Goal: Information Seeking & Learning: Understand process/instructions

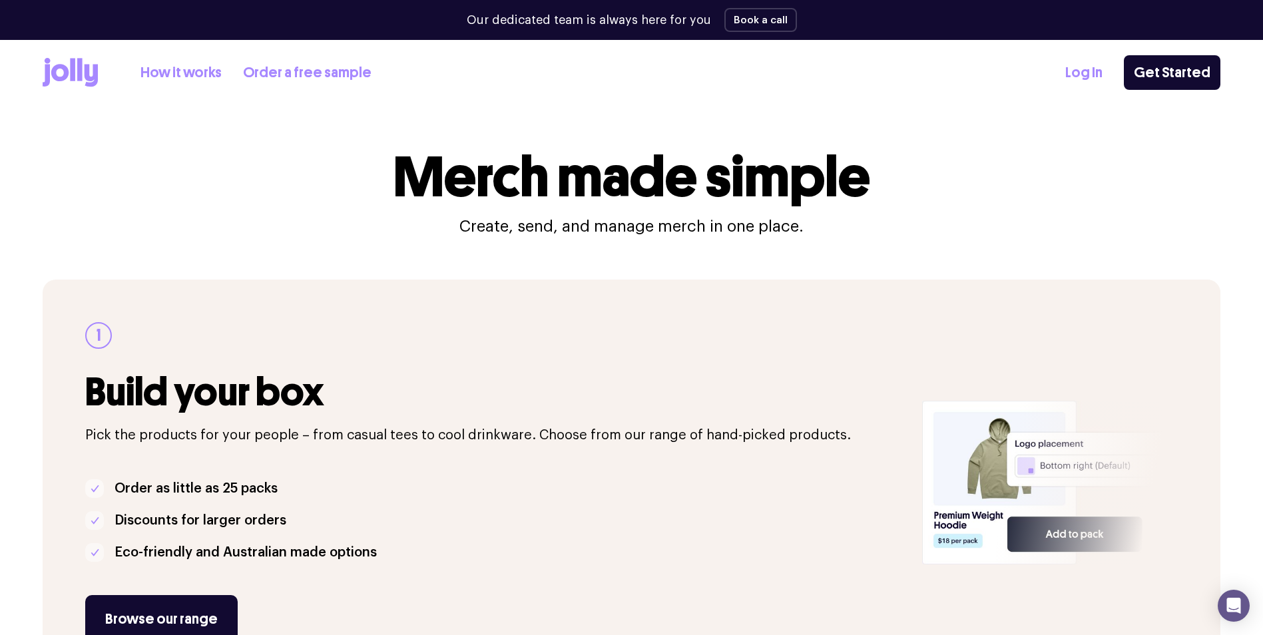
click at [167, 70] on link "How it works" at bounding box center [180, 73] width 81 height 22
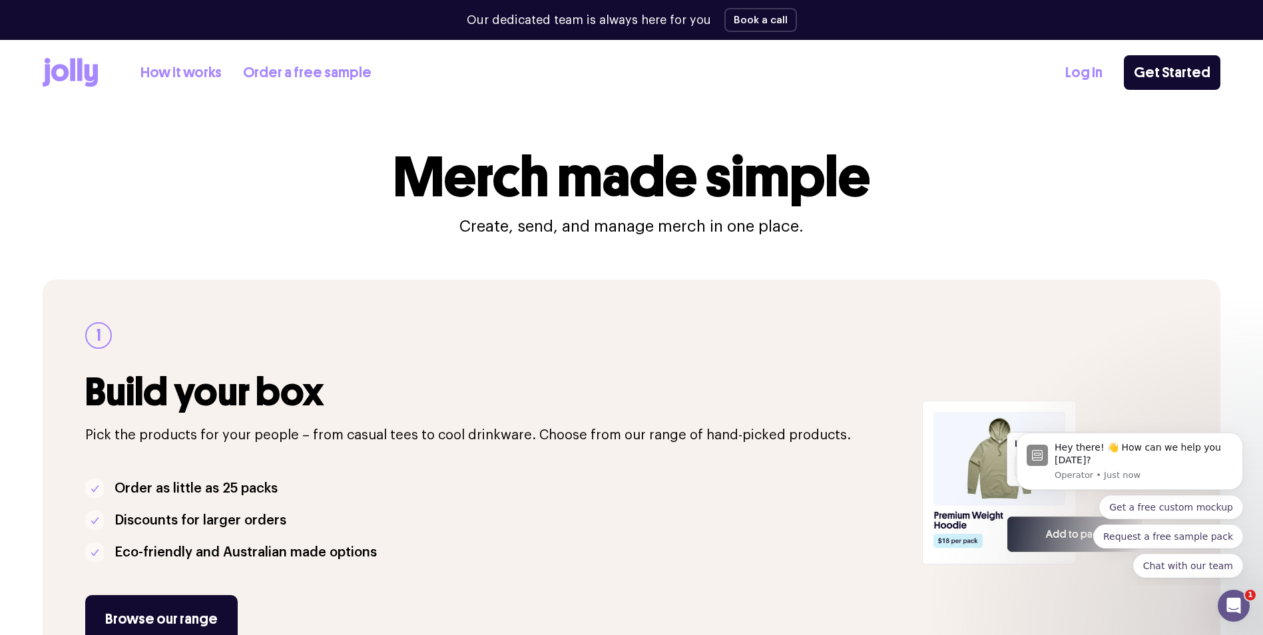
click at [307, 78] on link "Order a free sample" at bounding box center [307, 73] width 128 height 22
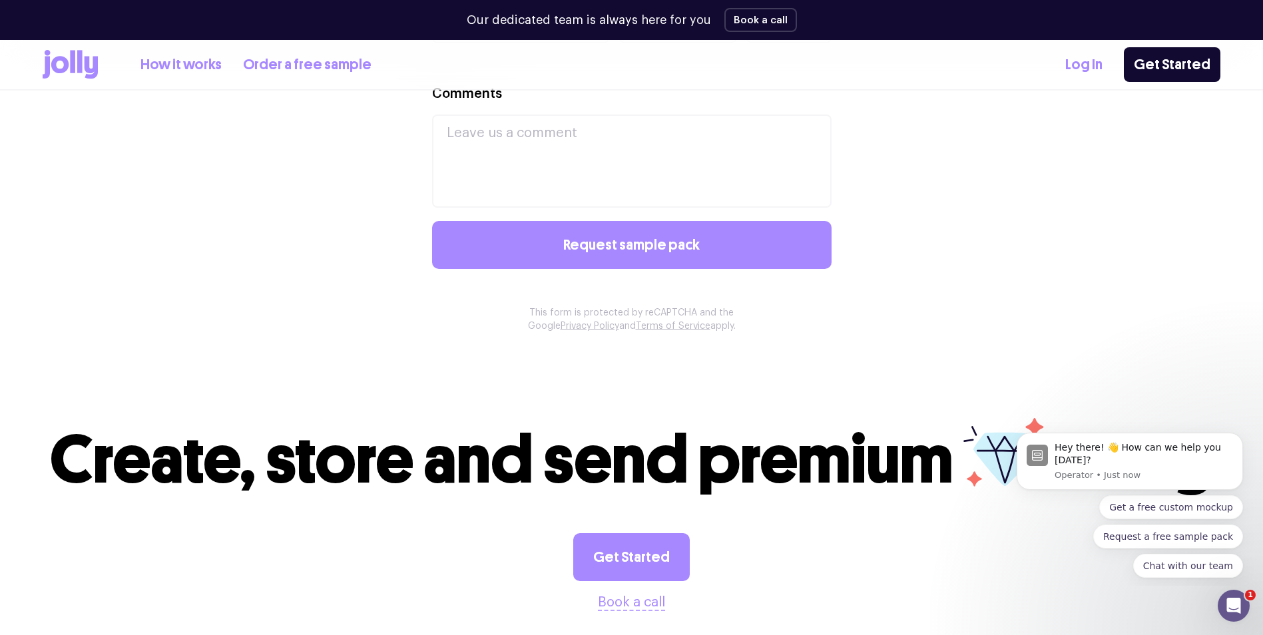
scroll to position [1376, 0]
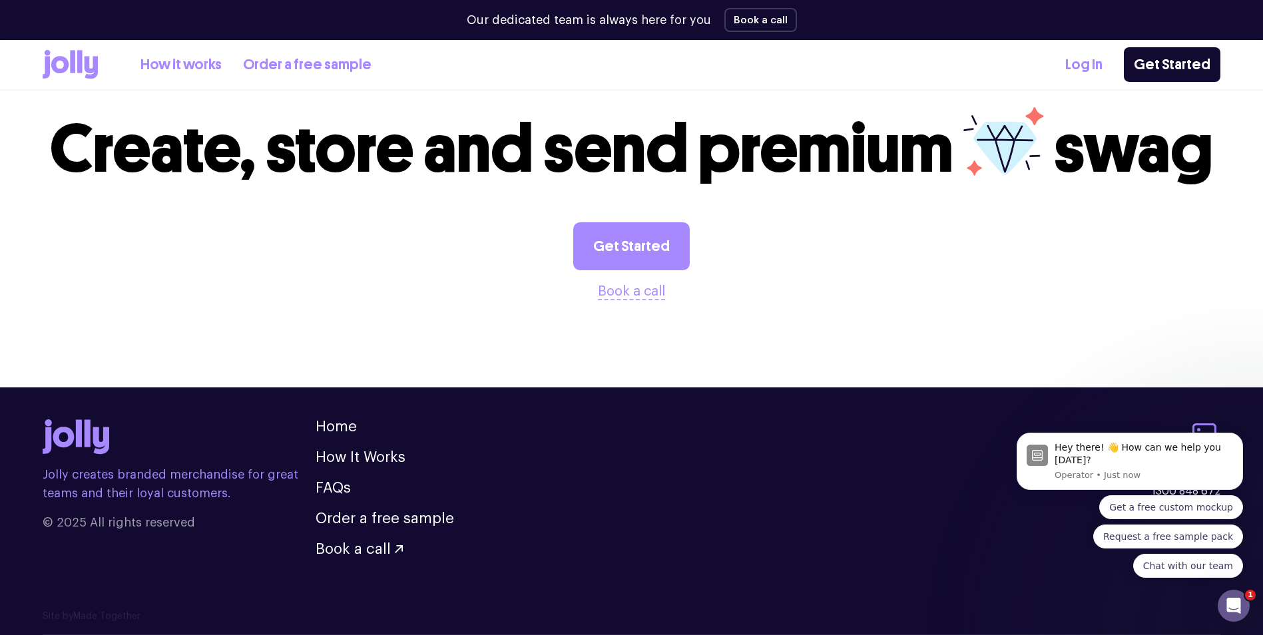
click at [190, 61] on link "How it works" at bounding box center [180, 65] width 81 height 22
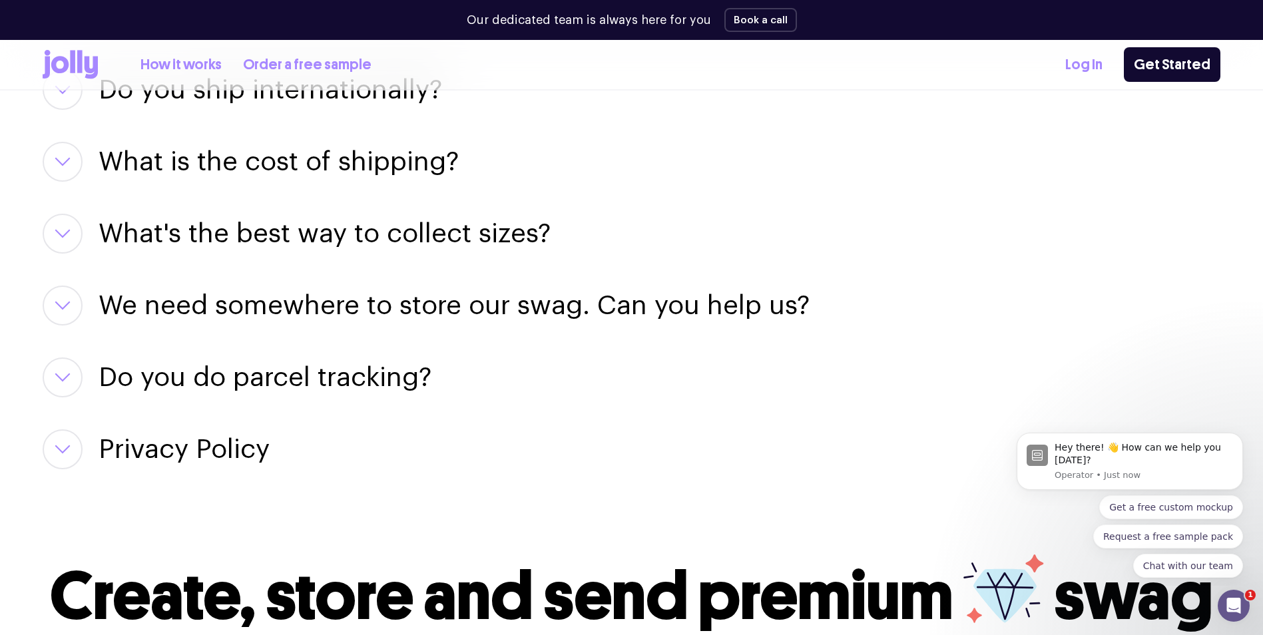
scroll to position [1997, 0]
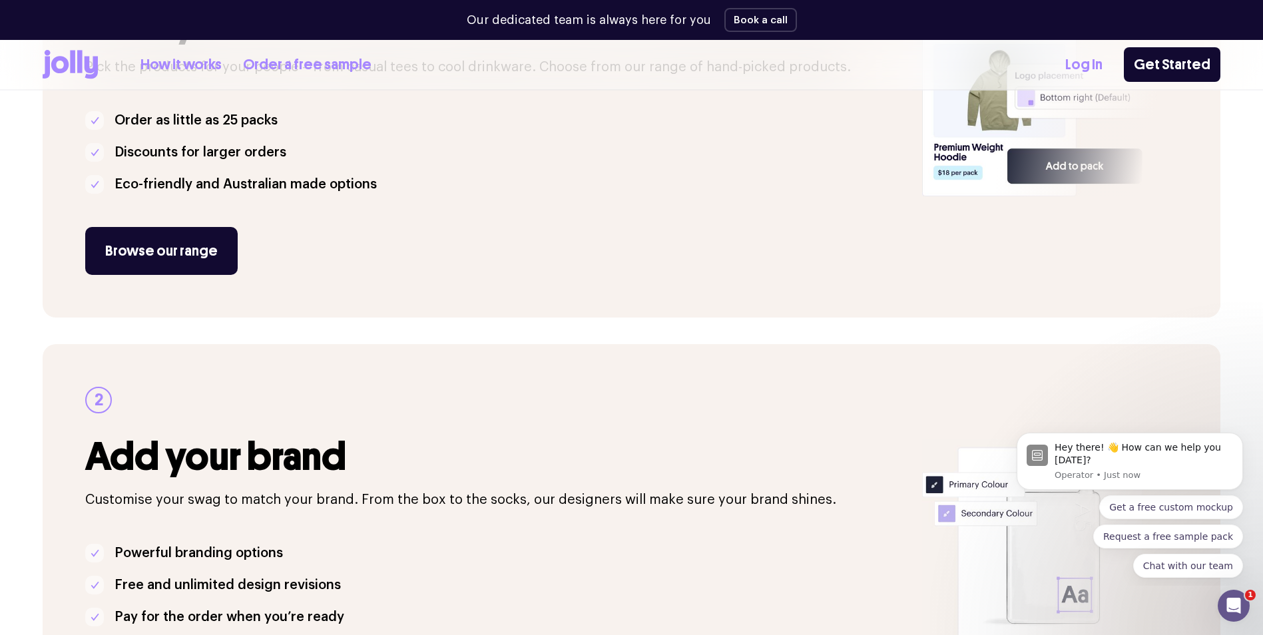
click at [811, 322] on div "1 Build your box Pick the products for your people – from casual tees to cool d…" at bounding box center [632, 536] width 1178 height 1335
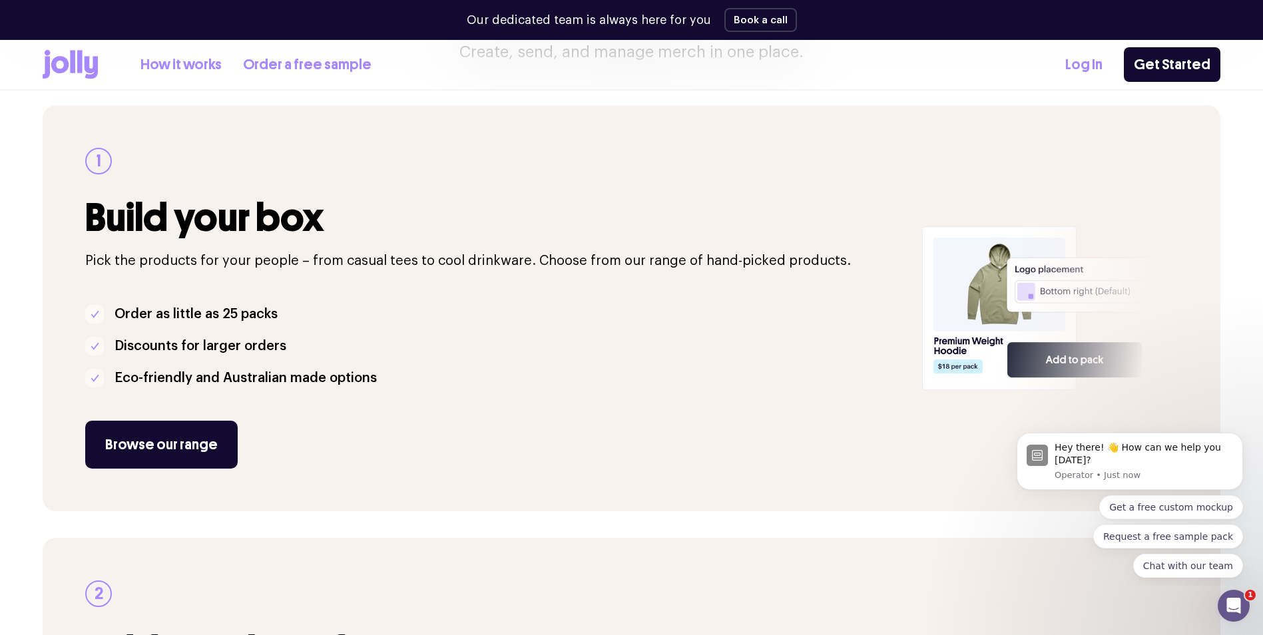
scroll to position [168, 0]
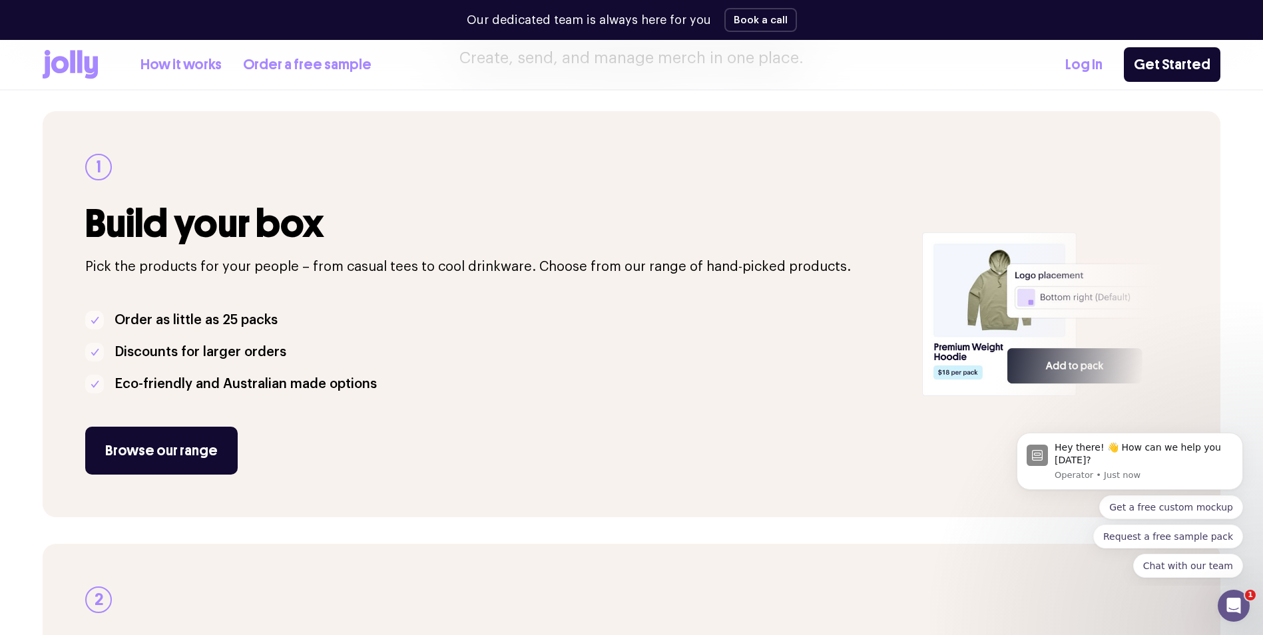
click at [1145, 409] on div at bounding box center [1073, 314] width 294 height 406
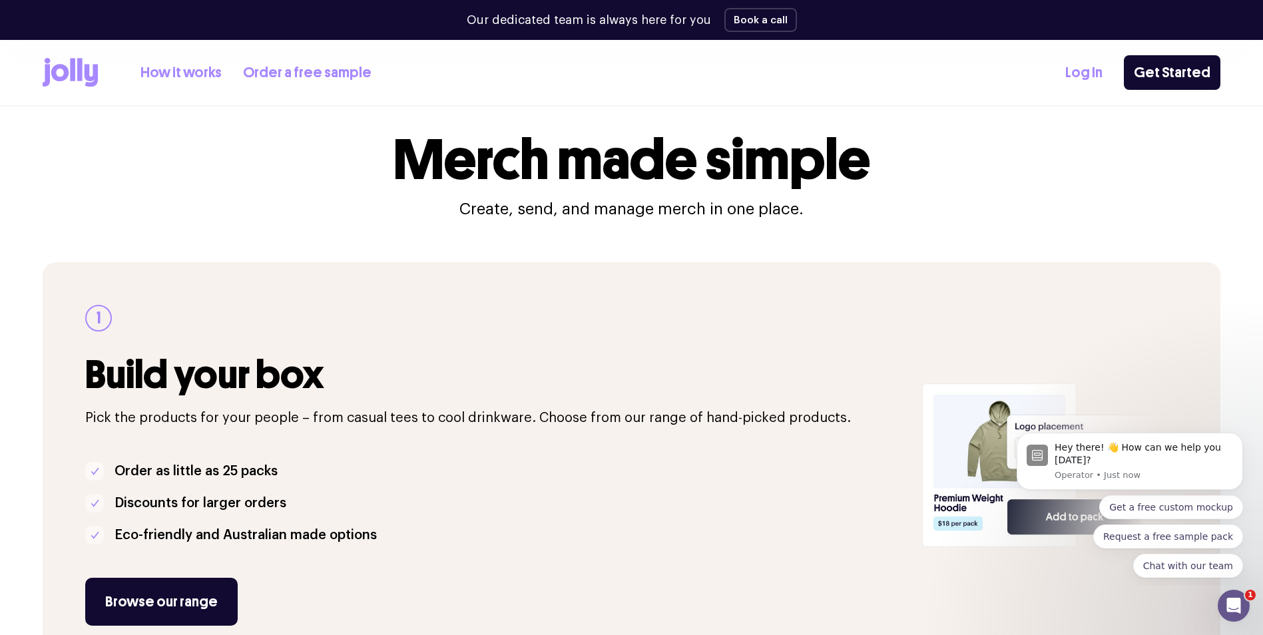
scroll to position [0, 0]
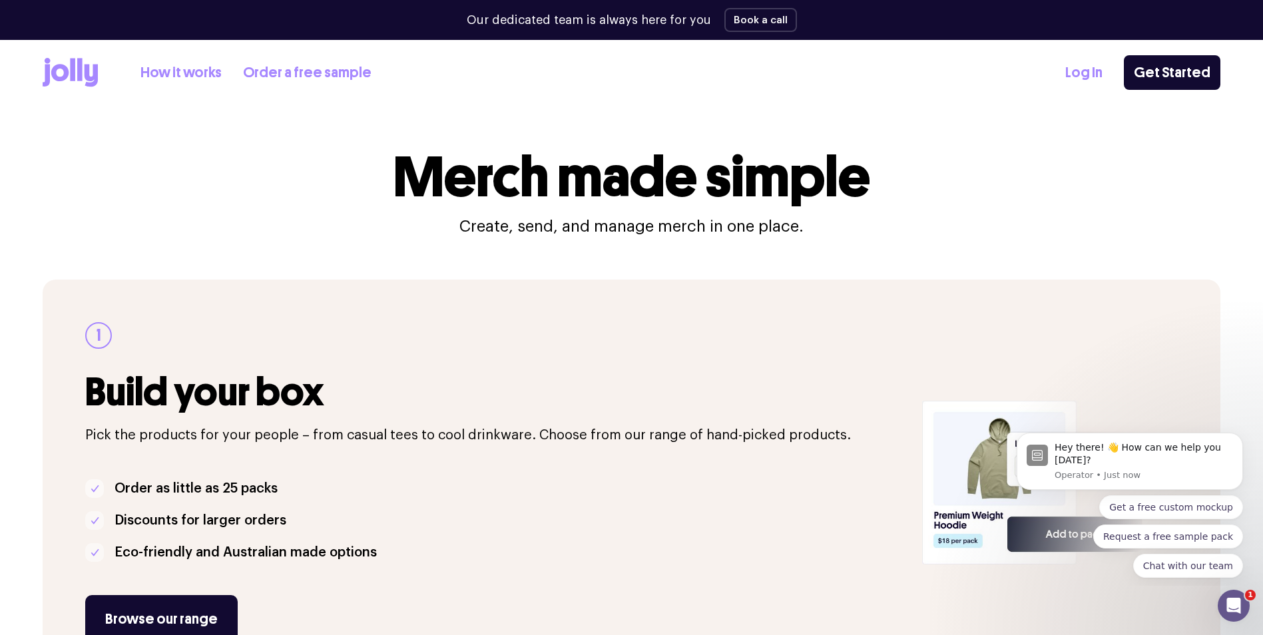
click at [67, 77] on icon at bounding box center [59, 72] width 17 height 17
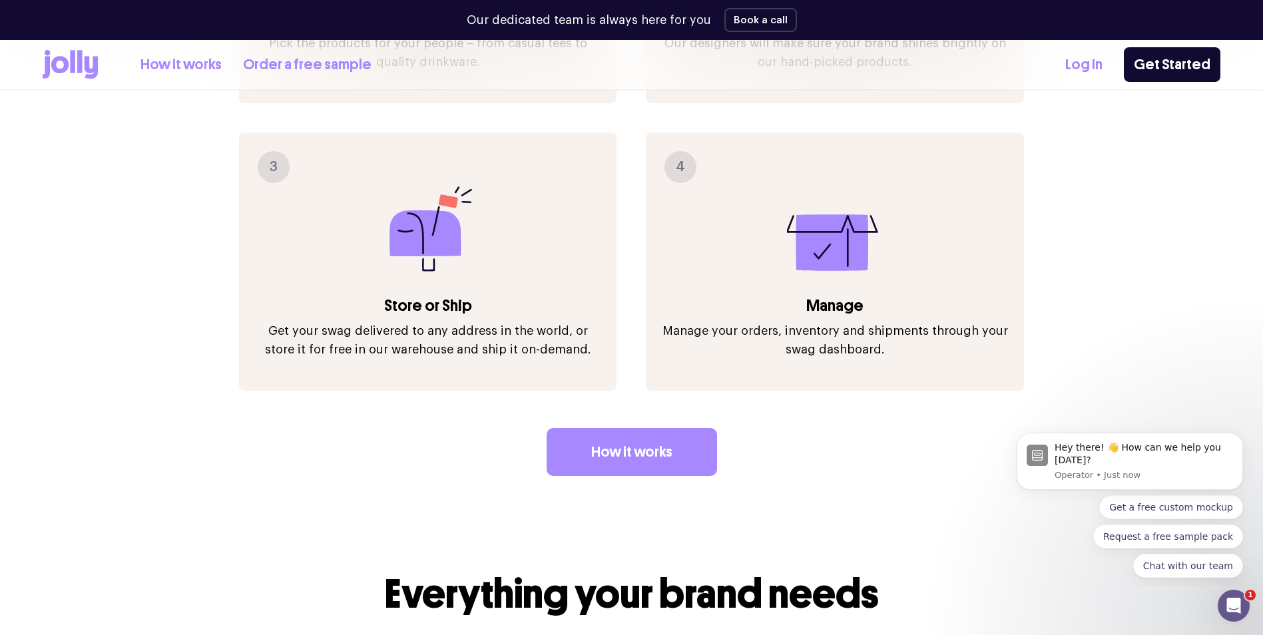
scroll to position [2263, 0]
